Goal: Information Seeking & Learning: Understand process/instructions

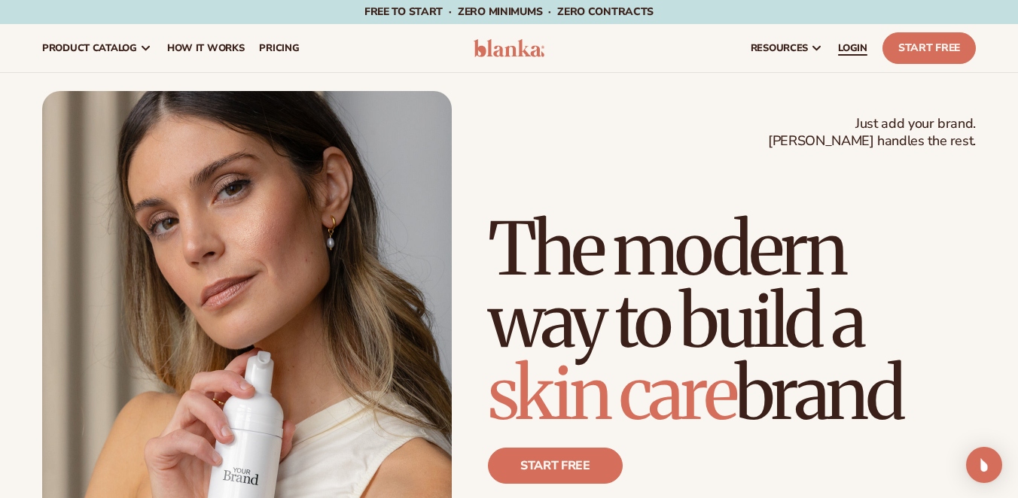
click at [856, 48] on span "LOGIN" at bounding box center [852, 48] width 29 height 12
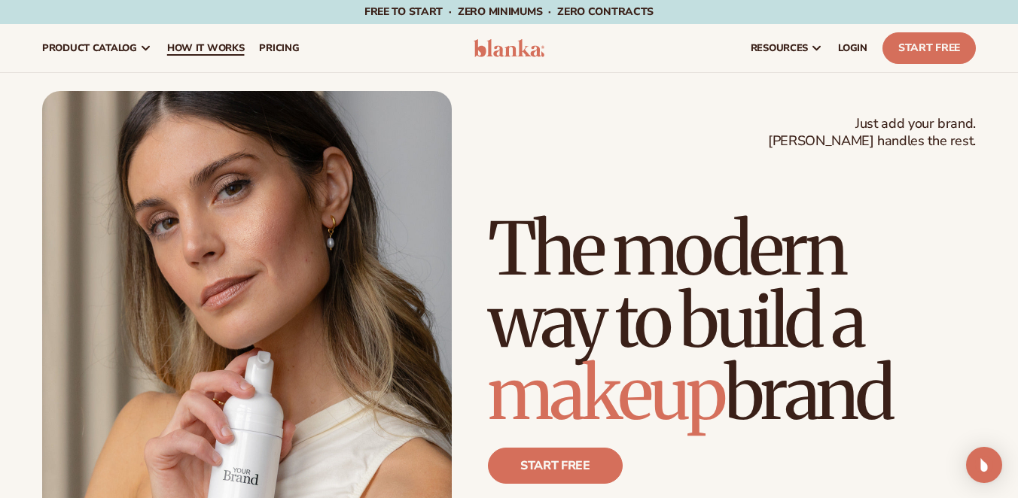
click at [213, 44] on span "How It Works" at bounding box center [206, 48] width 78 height 12
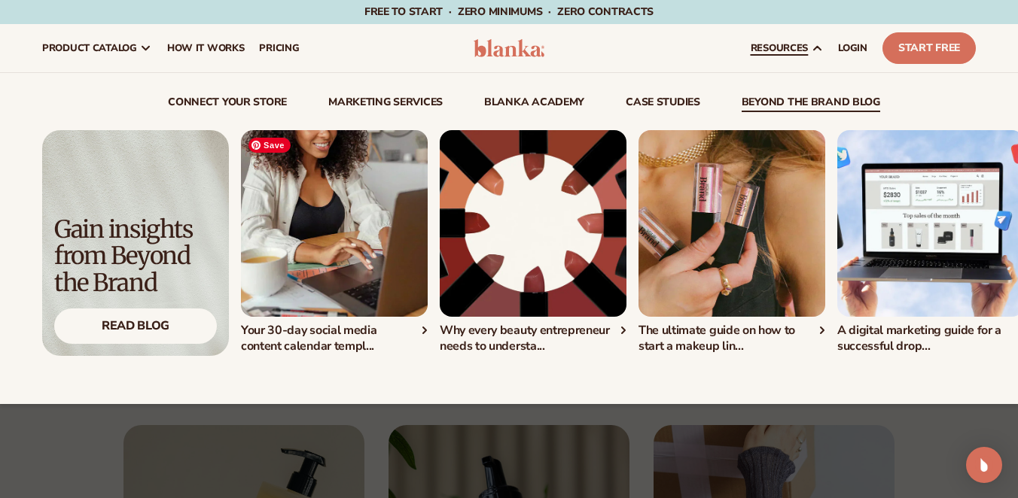
click at [357, 233] on img "1 / 5" at bounding box center [334, 223] width 187 height 187
